Goal: Task Accomplishment & Management: Complete application form

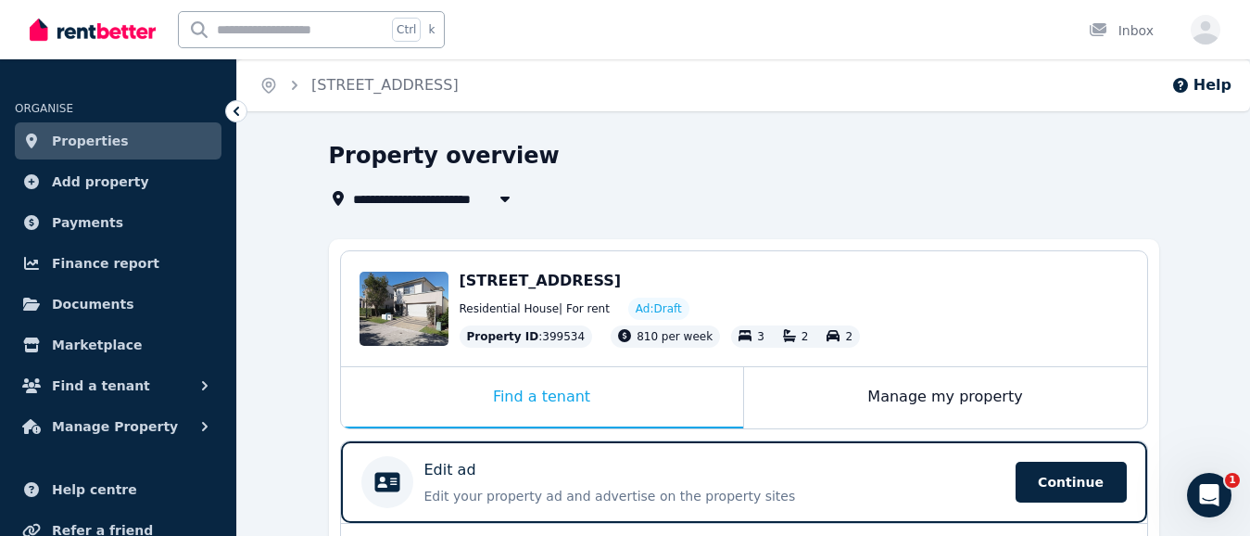
click at [504, 196] on icon "button" at bounding box center [505, 198] width 19 height 15
type input "**********"
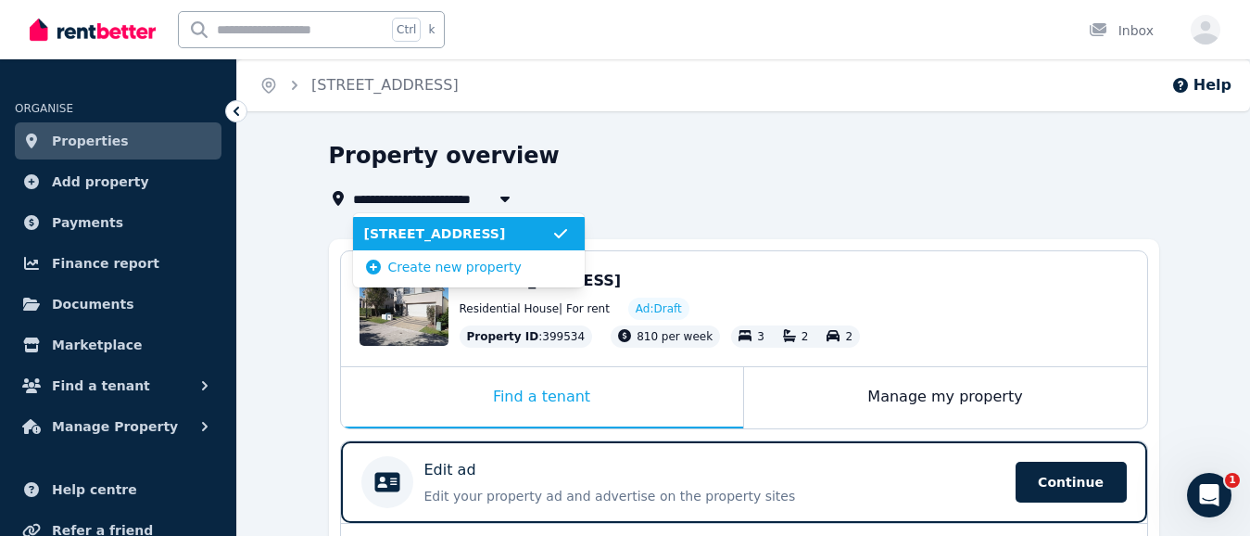
click at [491, 230] on span "[STREET_ADDRESS]" at bounding box center [457, 233] width 187 height 19
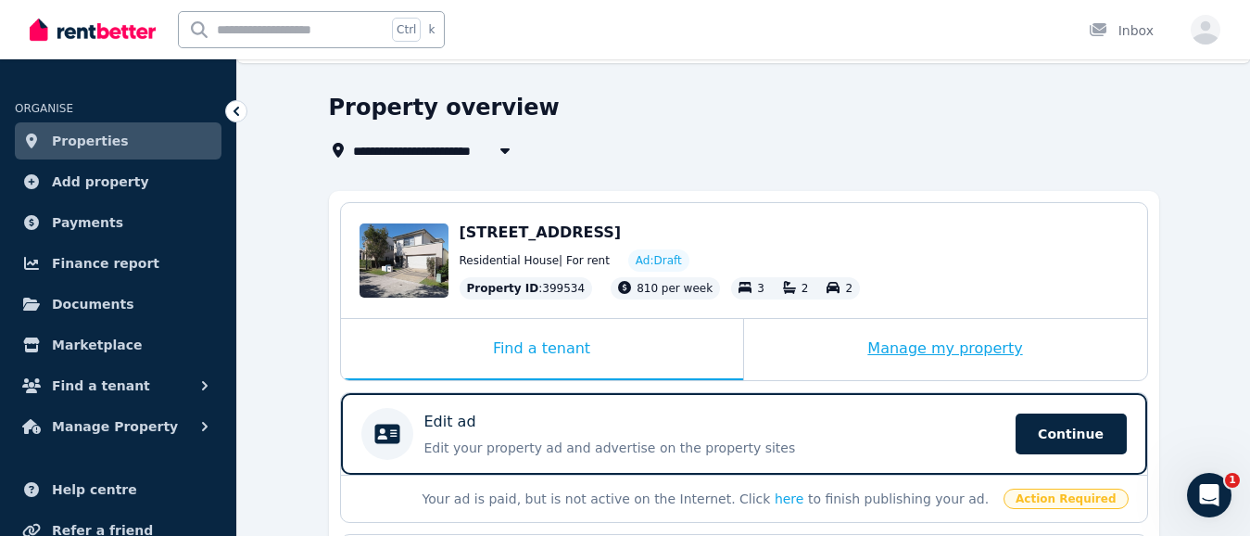
scroll to position [93, 0]
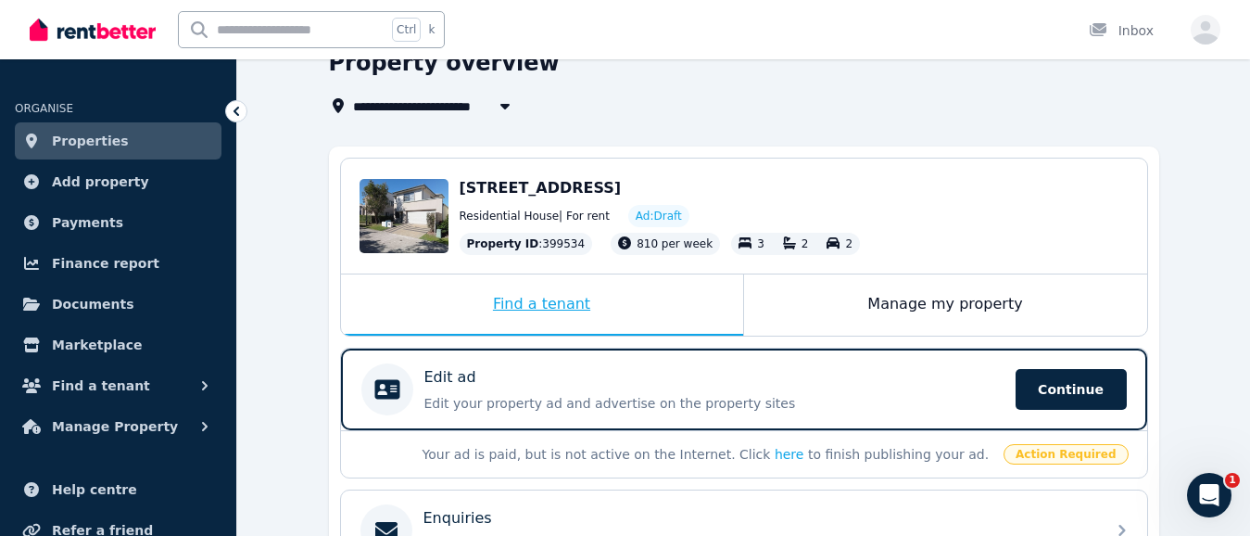
click at [551, 302] on div "Find a tenant" at bounding box center [542, 304] width 402 height 61
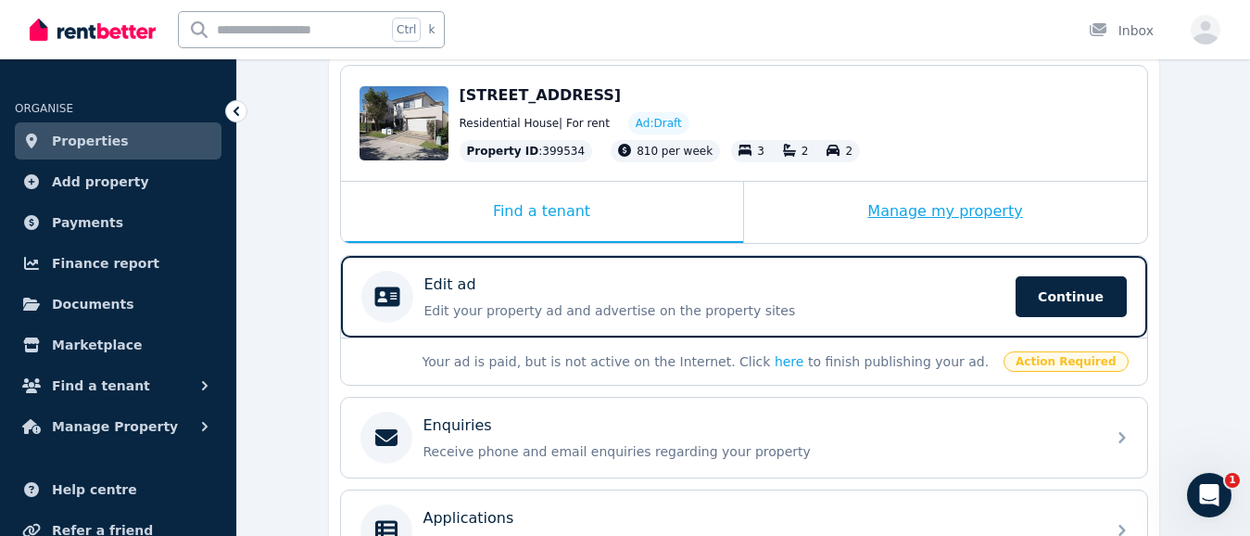
click at [987, 212] on div "Manage my property" at bounding box center [945, 212] width 403 height 61
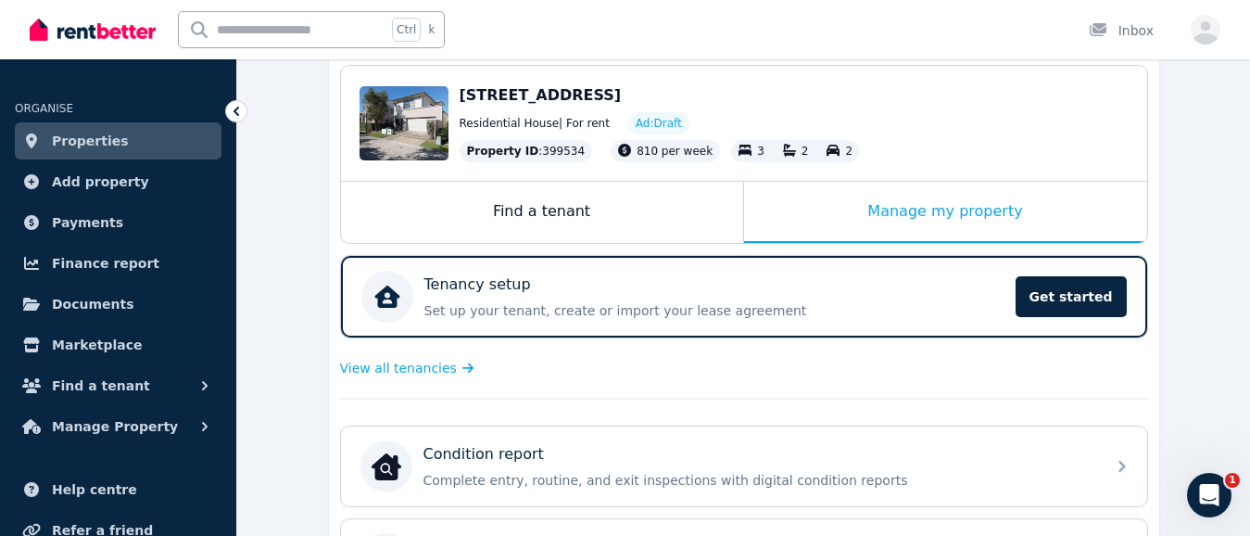
click at [1197, 101] on div "**********" at bounding box center [743, 504] width 1013 height 1096
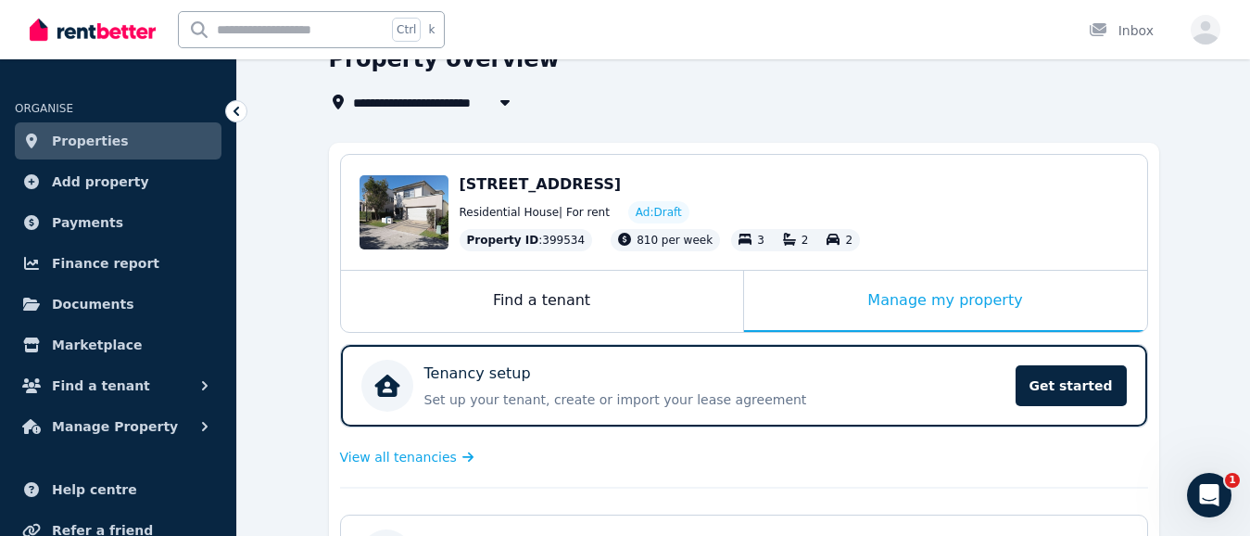
scroll to position [0, 0]
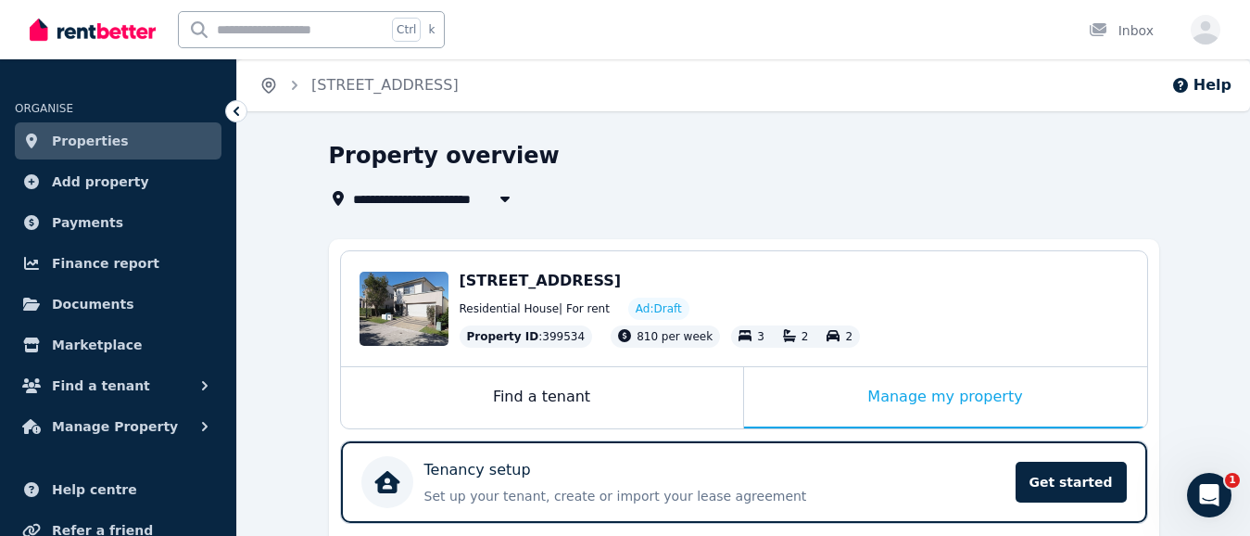
click at [267, 83] on icon "Breadcrumb" at bounding box center [269, 84] width 5 height 5
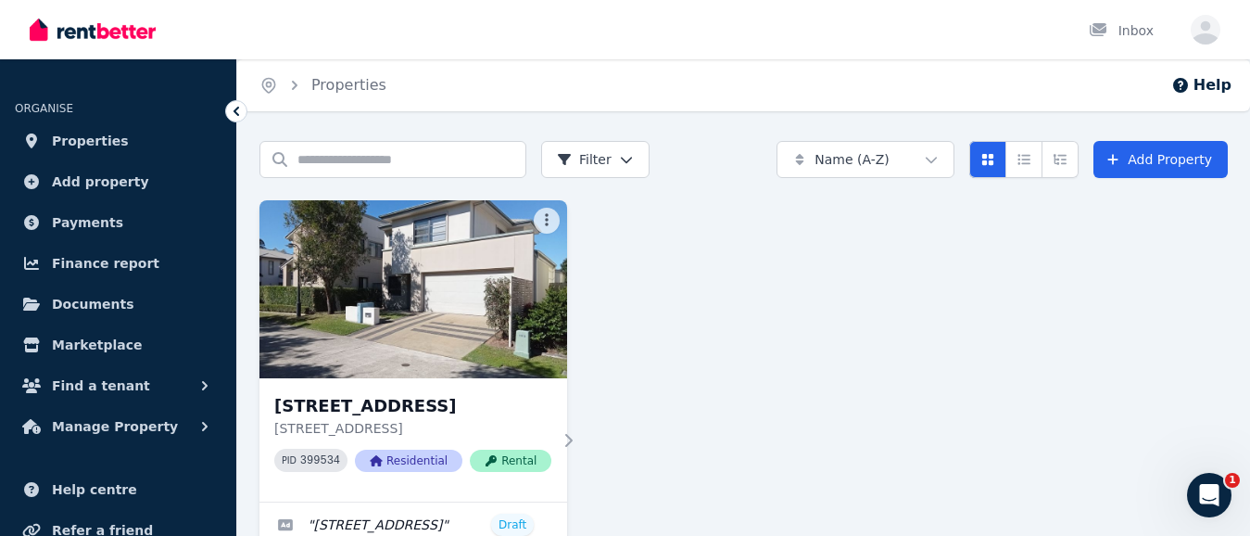
scroll to position [63, 0]
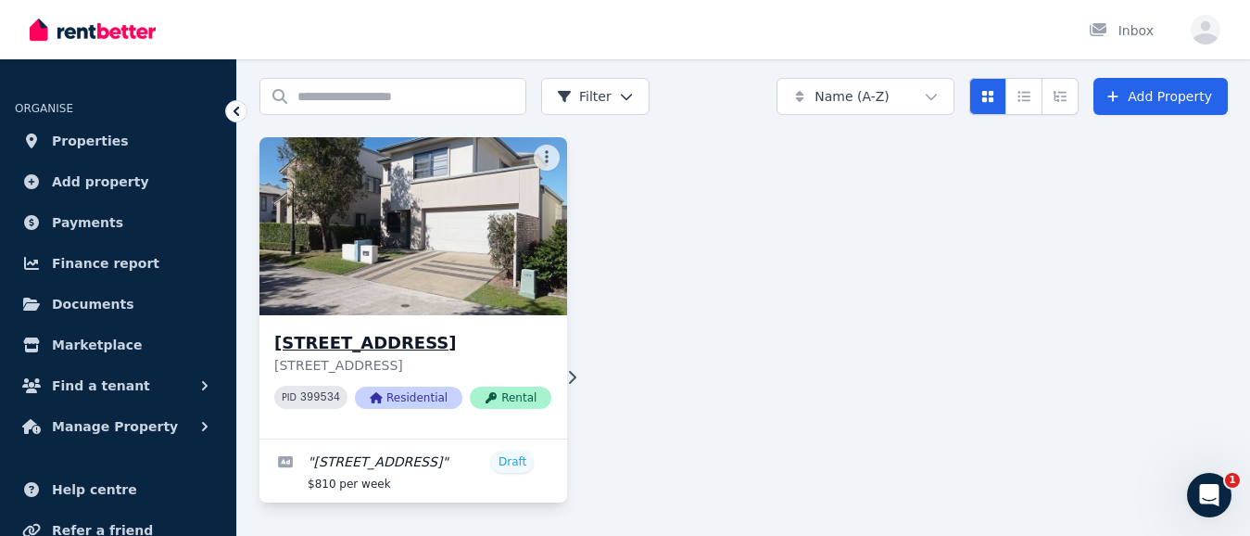
click at [499, 396] on span "Rental" at bounding box center [511, 397] width 82 height 22
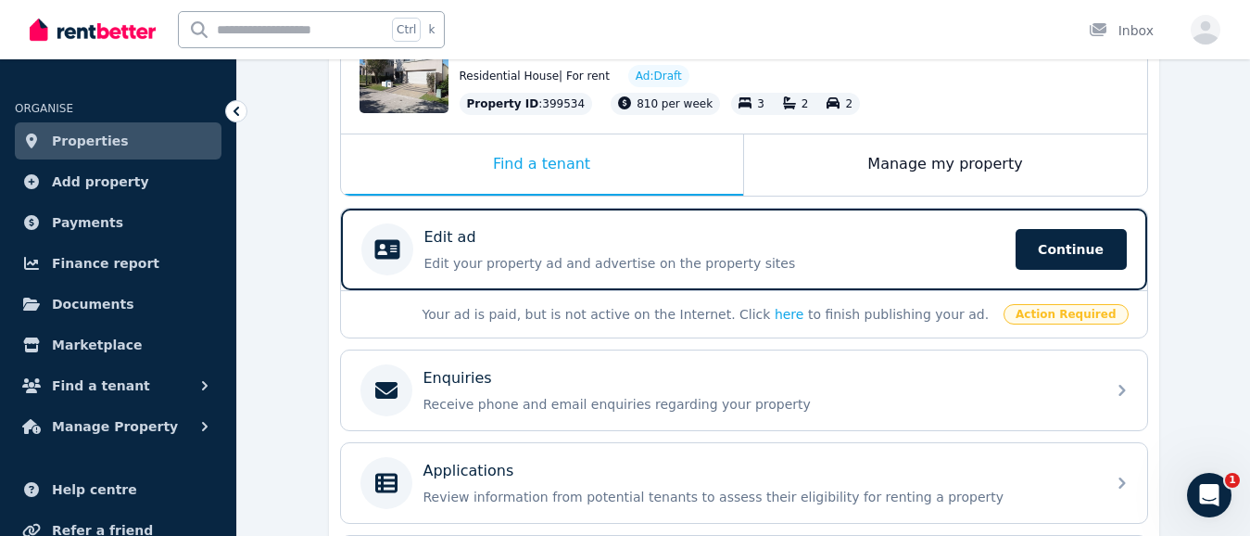
scroll to position [278, 0]
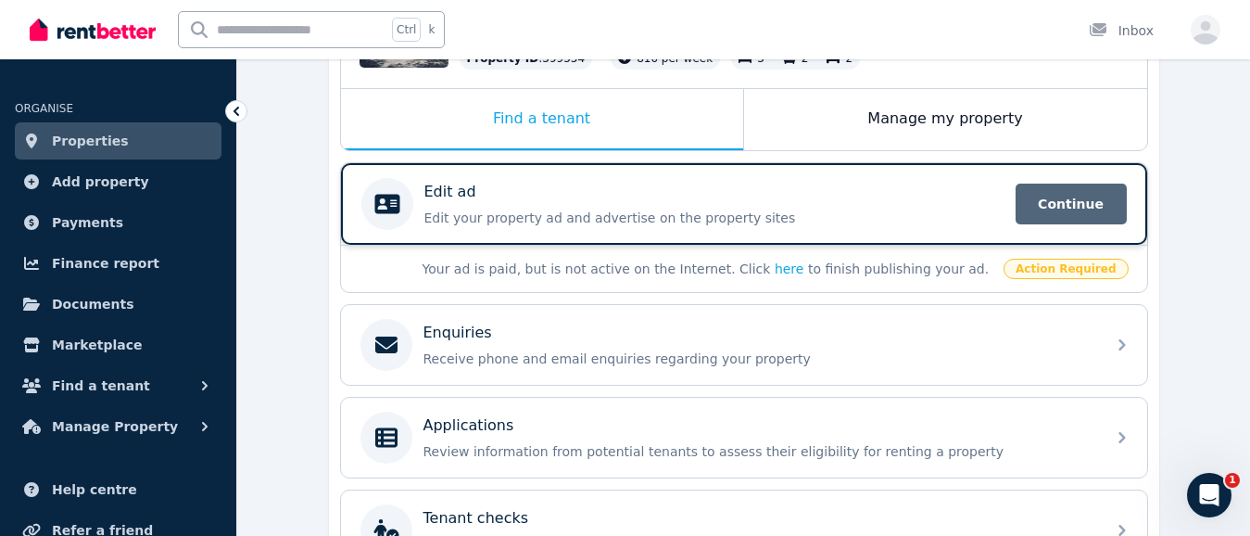
click at [1068, 200] on span "Continue" at bounding box center [1071, 203] width 111 height 41
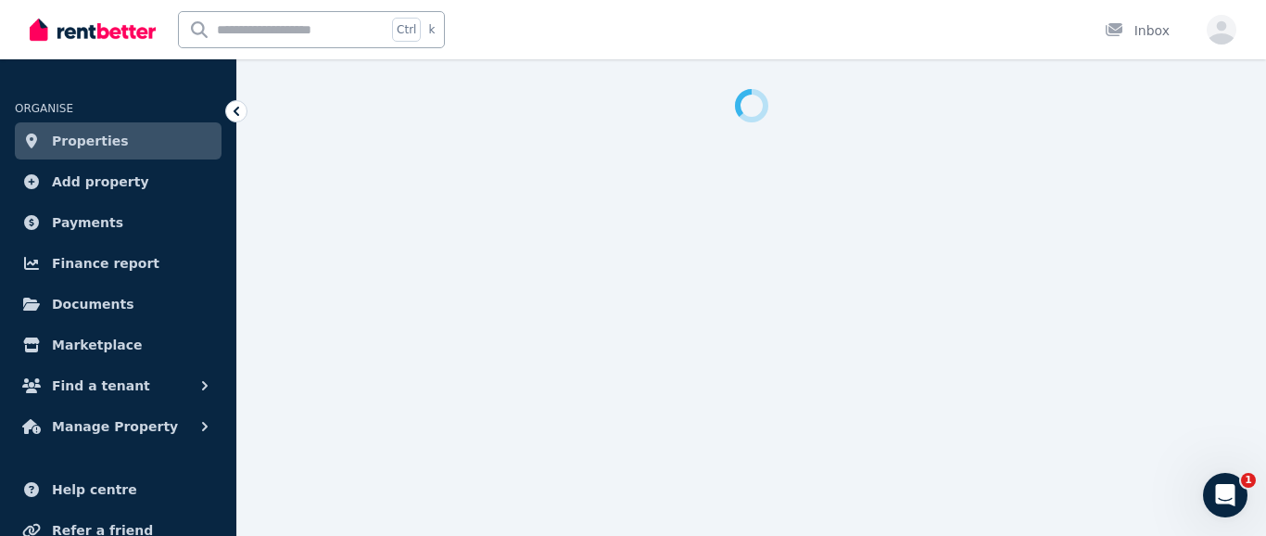
select select "***"
select select "**********"
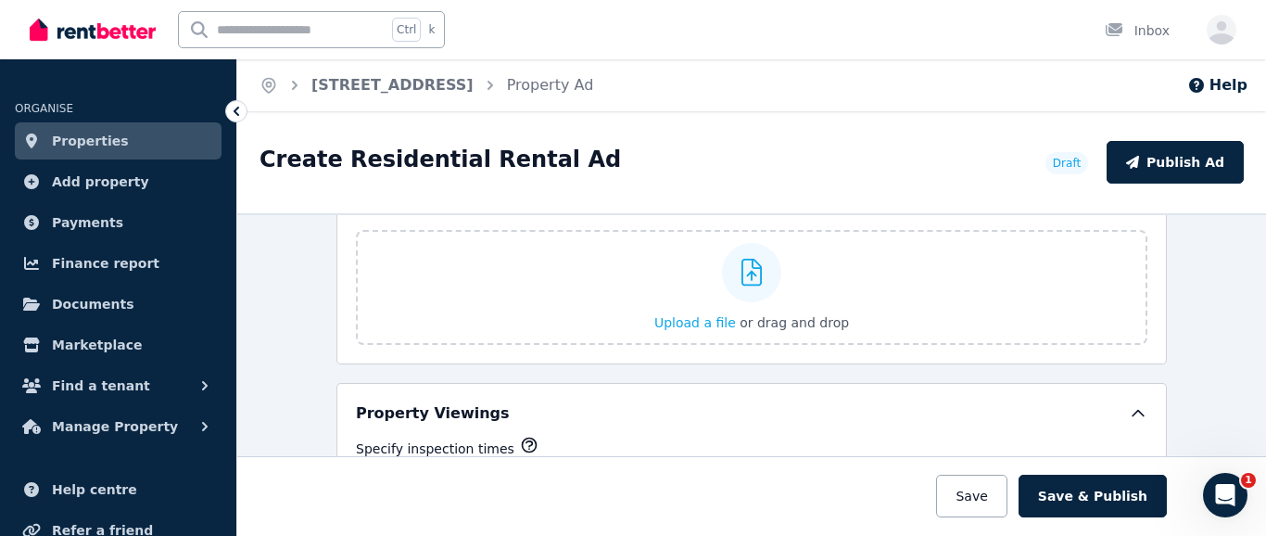
scroll to position [2966, 0]
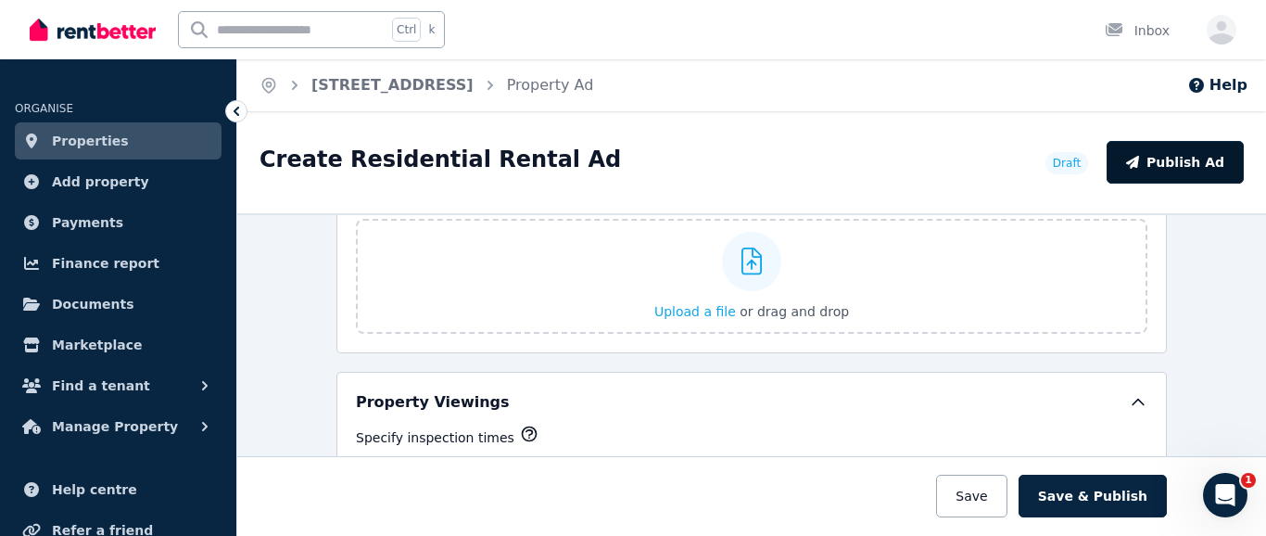
click at [1187, 159] on button "Publish Ad" at bounding box center [1175, 162] width 137 height 43
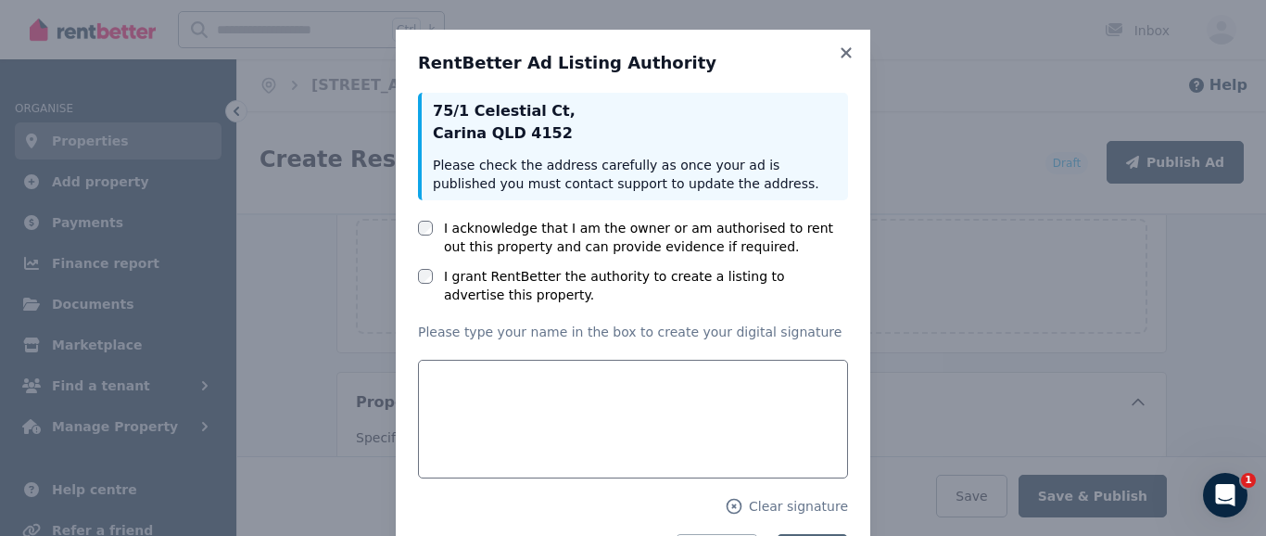
scroll to position [28, 0]
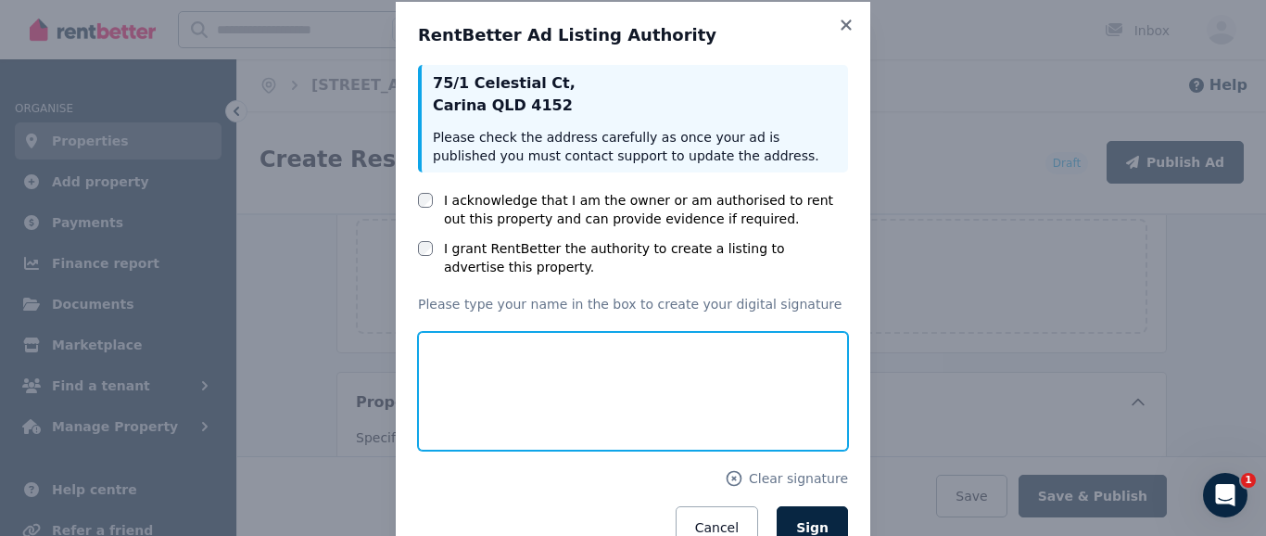
click at [437, 358] on input "text" at bounding box center [633, 391] width 430 height 119
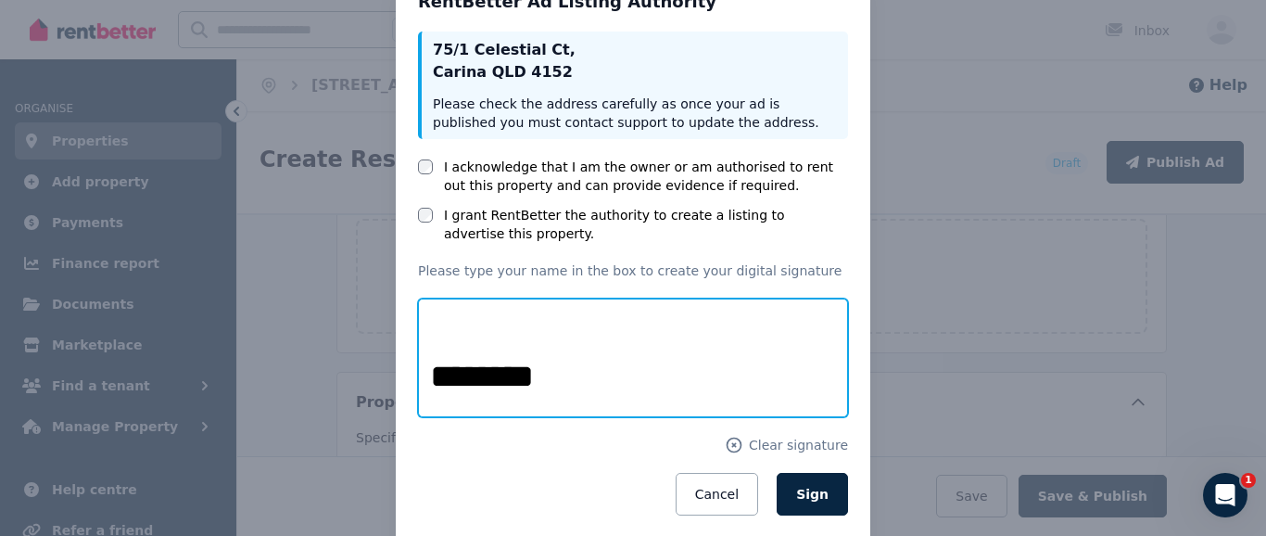
scroll to position [93, 0]
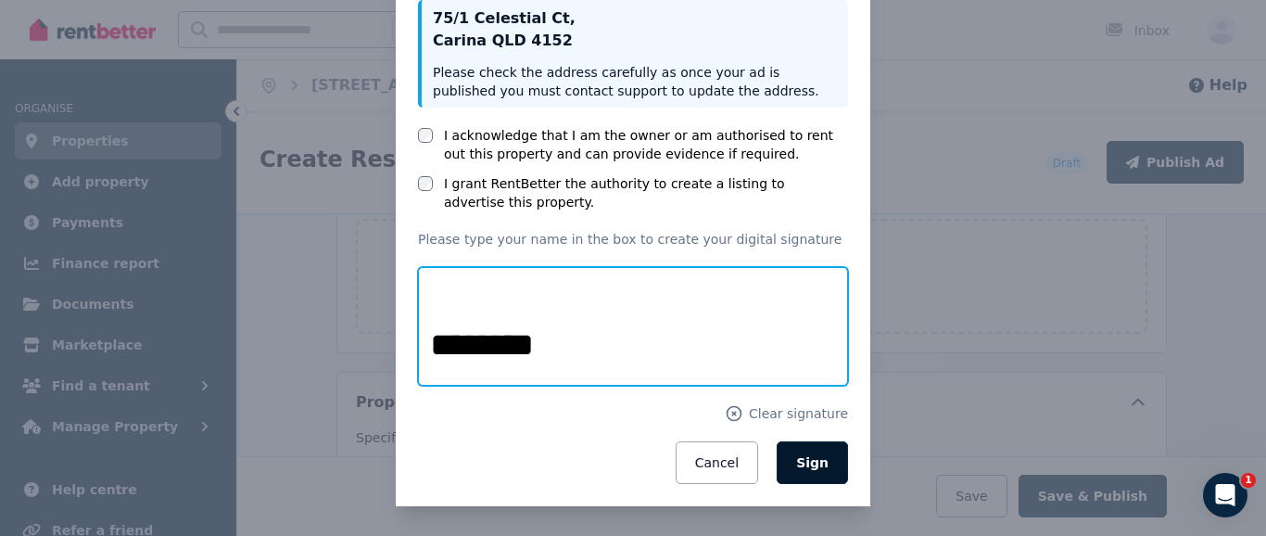
type input "********"
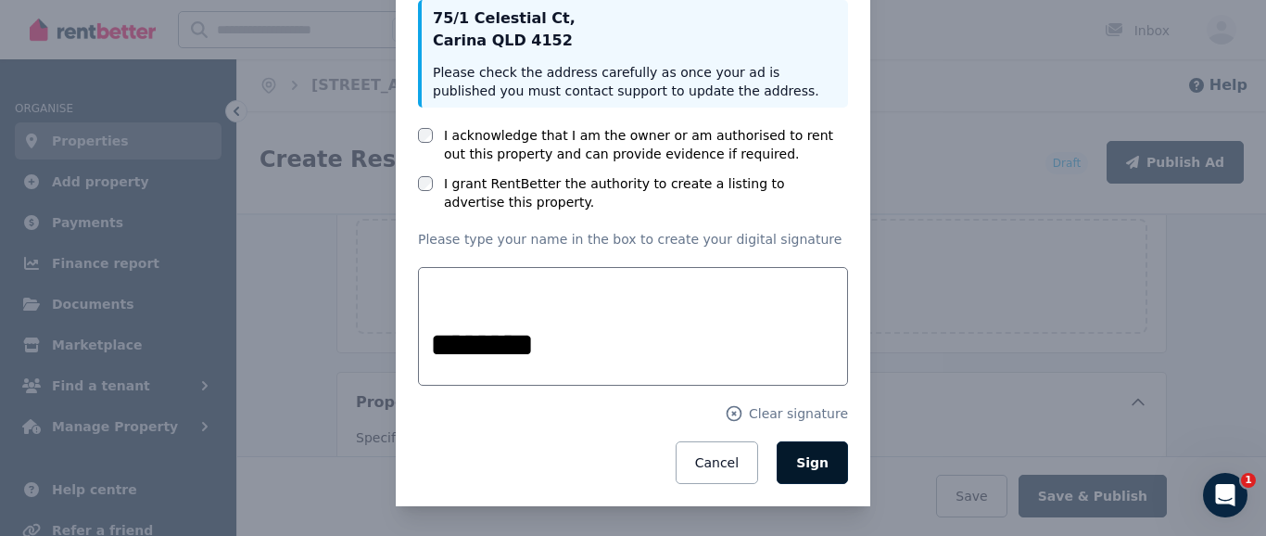
click at [803, 458] on span "Sign" at bounding box center [812, 462] width 32 height 15
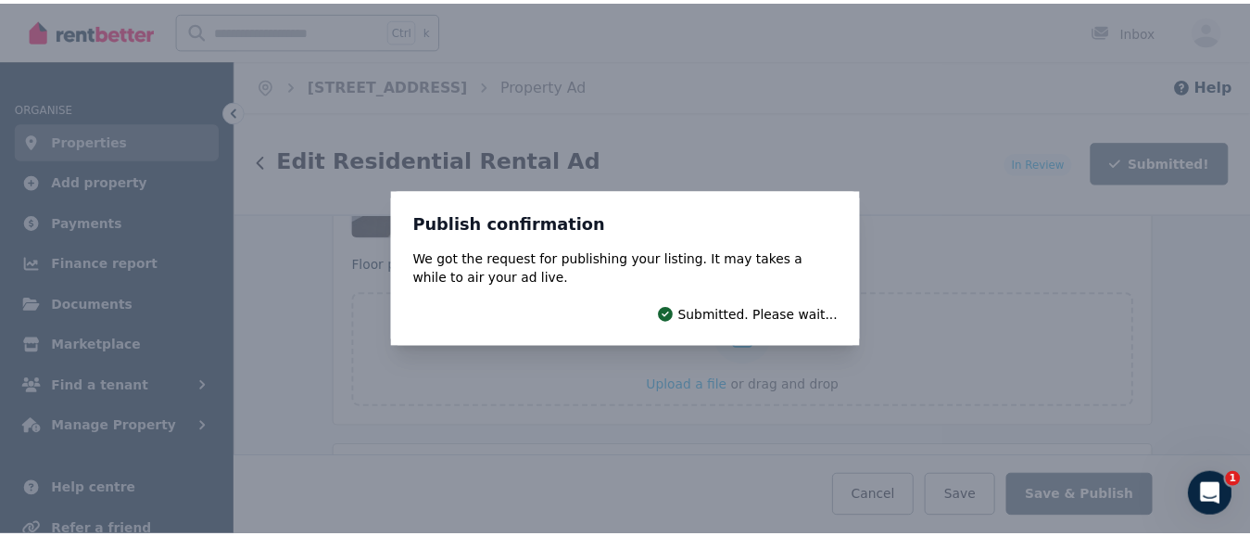
scroll to position [3183, 0]
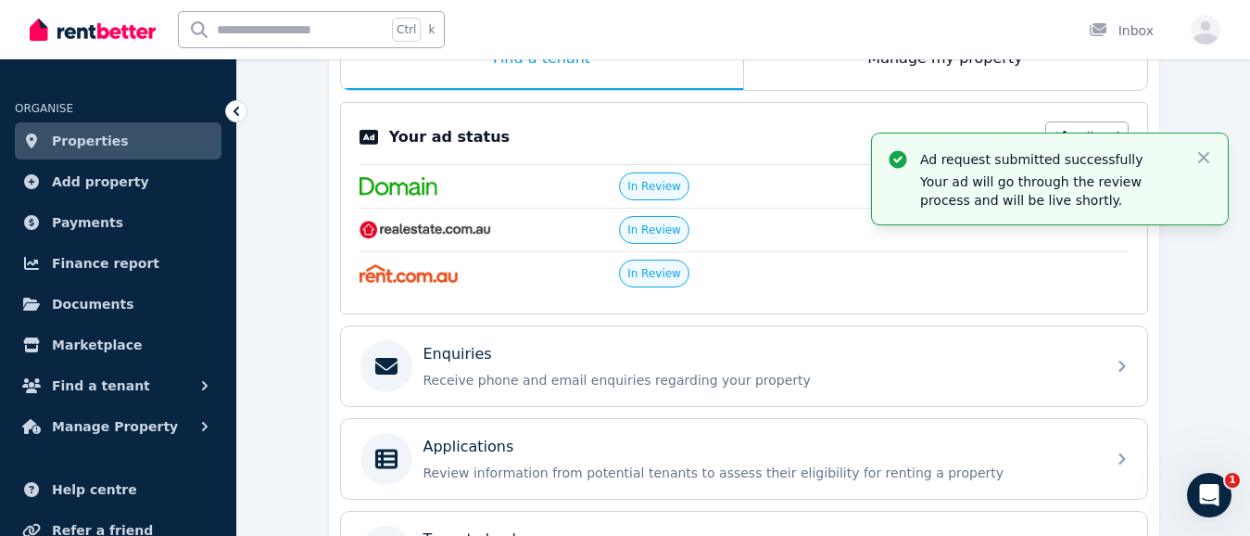
scroll to position [371, 0]
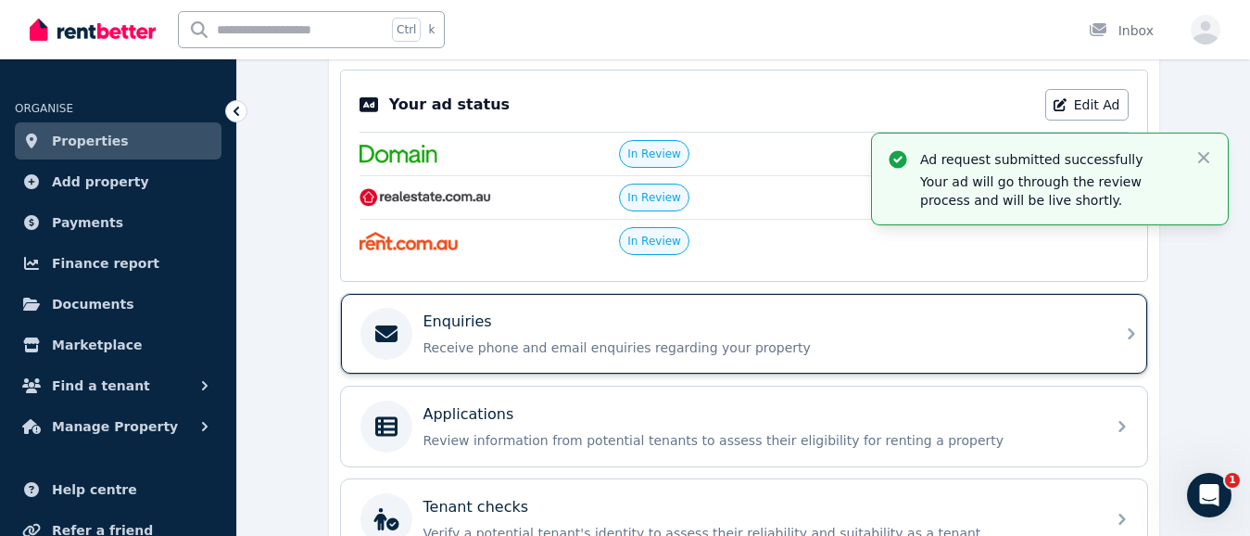
click at [572, 348] on p "Receive phone and email enquiries regarding your property" at bounding box center [759, 347] width 671 height 19
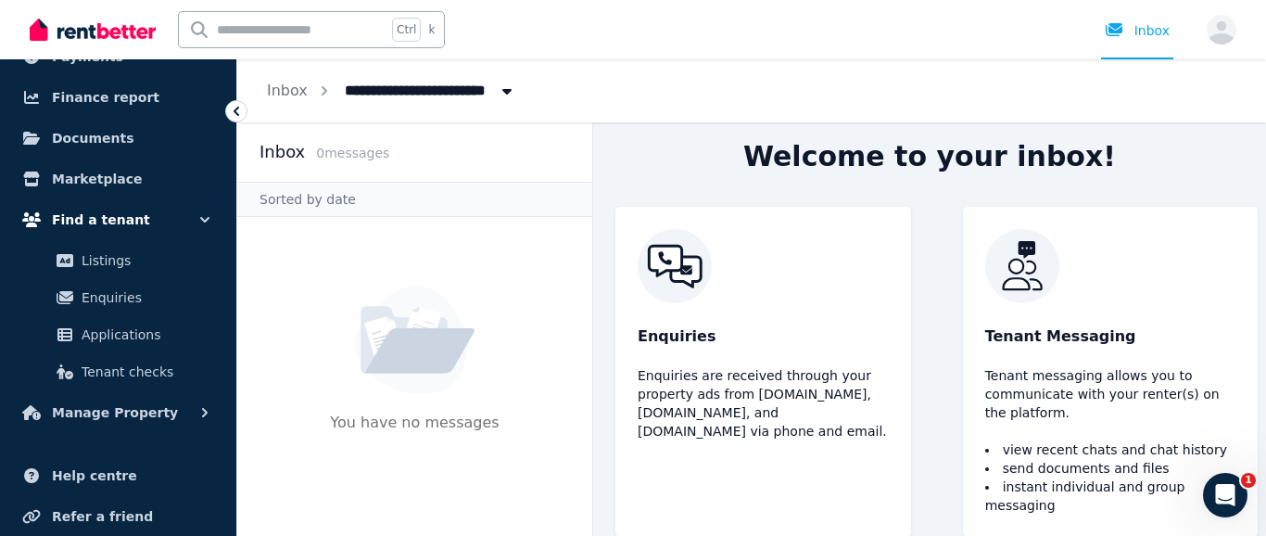
scroll to position [185, 0]
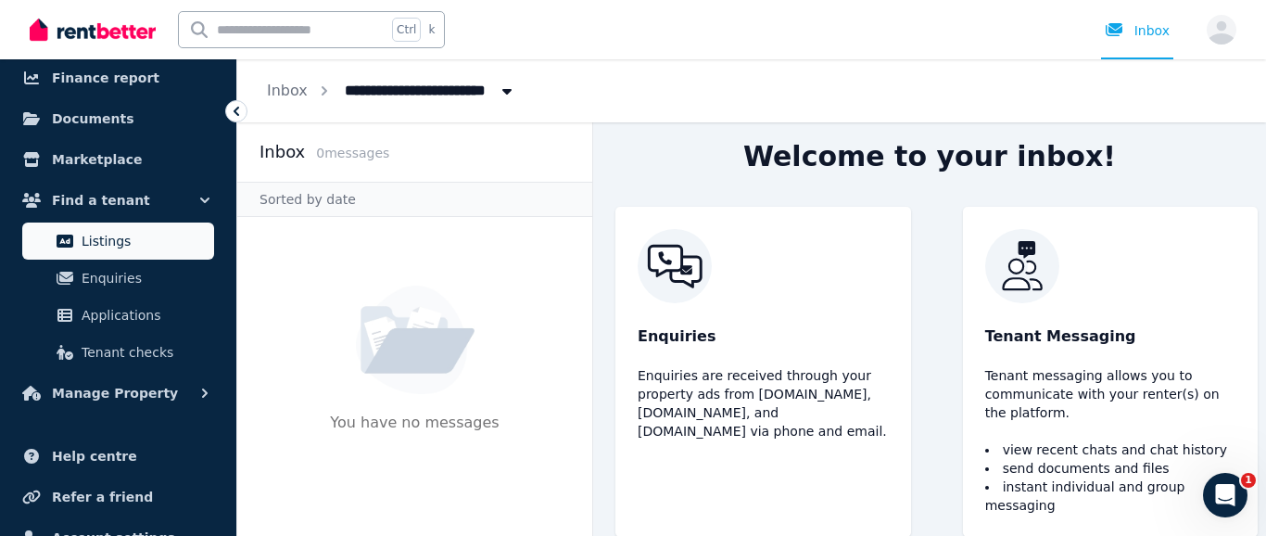
click at [108, 238] on span "Listings" at bounding box center [144, 241] width 125 height 22
